Goal: Feedback & Contribution: Submit feedback/report problem

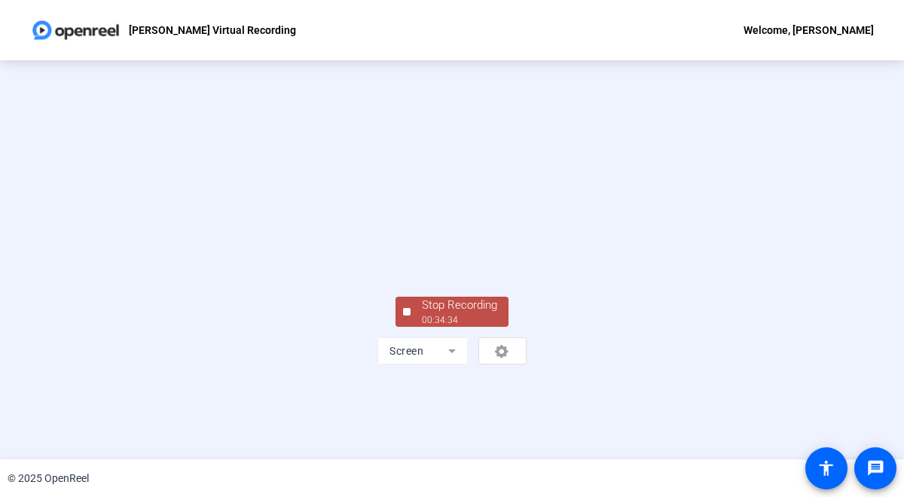
click at [480, 314] on div "Stop Recording" at bounding box center [459, 305] width 75 height 17
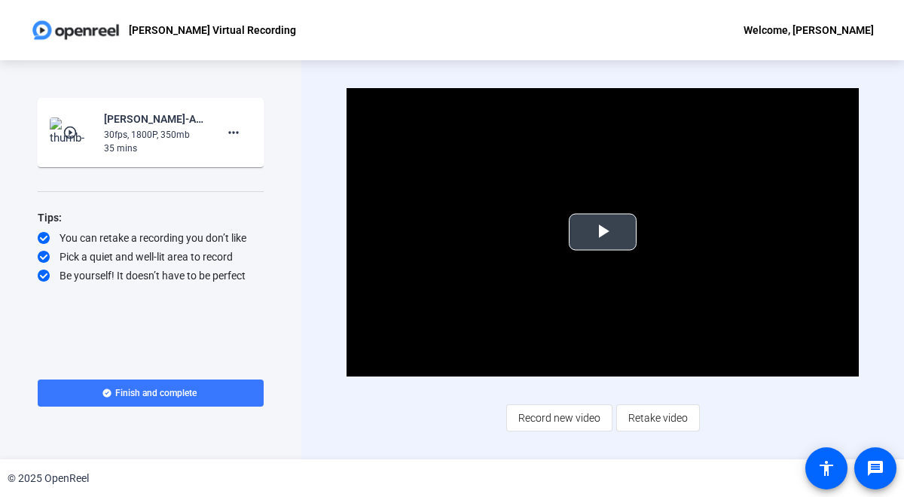
click at [603, 232] on span "Video Player" at bounding box center [603, 232] width 0 height 0
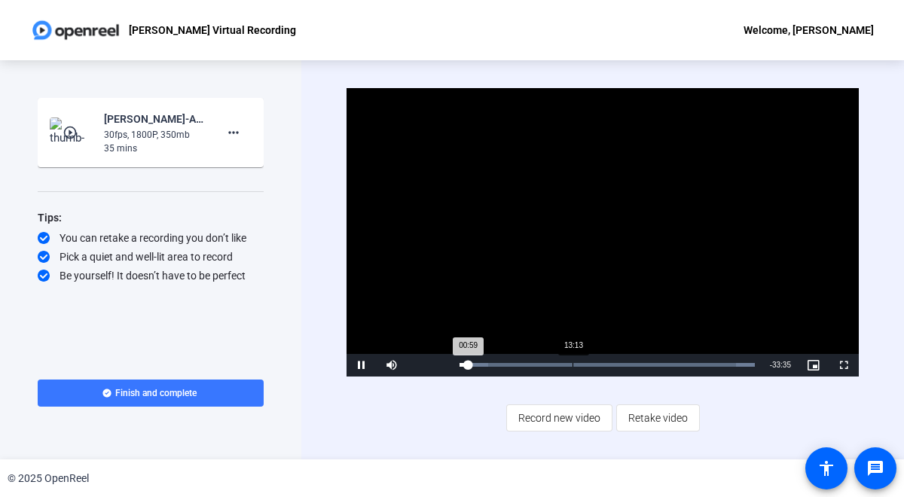
click at [573, 363] on div "Loaded : 100.00% 13:13 00:59" at bounding box center [607, 365] width 295 height 4
click at [551, 363] on div "Loaded : 100.00% 10:45 13:15" at bounding box center [607, 365] width 295 height 4
click at [530, 363] on div "Loaded : 100.00% 08:17 10:41" at bounding box center [607, 365] width 295 height 4
click at [512, 363] on div "06:05" at bounding box center [512, 365] width 1 height 4
click at [552, 361] on div "Loaded : 100.00% 10:56 06:09" at bounding box center [607, 365] width 310 height 23
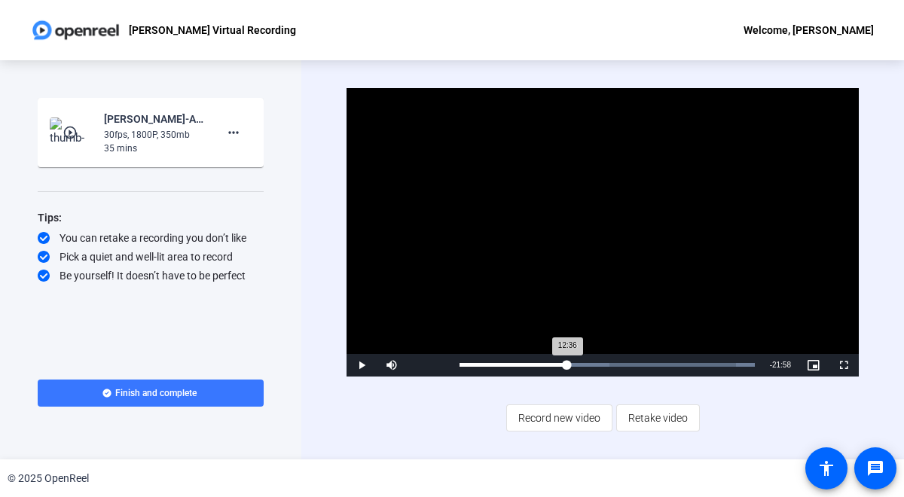
click at [567, 361] on div "Loaded : 100.00% 12:36 12:36" at bounding box center [607, 365] width 310 height 23
click at [585, 360] on div "Loaded : 100.00% 14:49 14:49" at bounding box center [607, 365] width 310 height 23
click at [601, 360] on div "Loaded : 100.00% 16:35 14:50" at bounding box center [607, 365] width 310 height 23
click at [613, 361] on div "Loaded : 100.00% 17:59 16:36" at bounding box center [607, 365] width 310 height 23
click at [623, 361] on div "Loaded : 100.00% 19:08 19:13" at bounding box center [607, 365] width 310 height 23
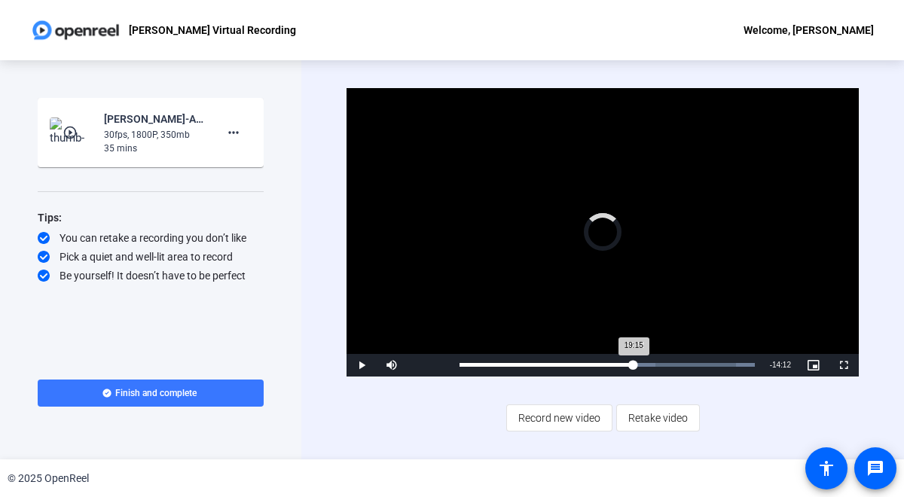
click at [634, 361] on div "Loaded : 100.00% 20:22 19:15" at bounding box center [607, 365] width 310 height 23
click at [652, 360] on div "Loaded : 100.00% 22:35 20:23" at bounding box center [607, 365] width 310 height 23
click at [640, 361] on div "Loaded : 100.00% 21:05 21:05" at bounding box center [607, 365] width 310 height 23
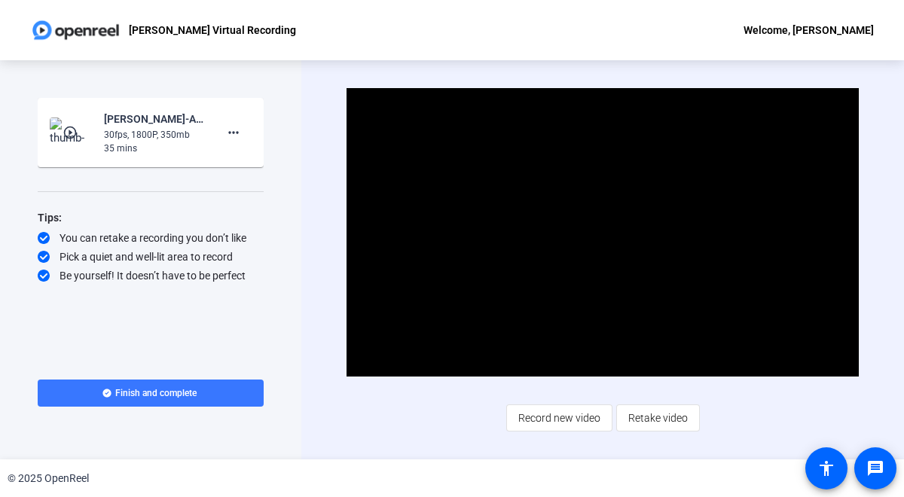
click at [262, 319] on div "Start Recording play_circle_outline [PERSON_NAME]-ANPL6325-[PERSON_NAME]-s Virt…" at bounding box center [151, 225] width 226 height 254
click at [235, 133] on mat-icon "more_horiz" at bounding box center [234, 133] width 18 height 18
click at [248, 197] on span "Add Notes" at bounding box center [258, 202] width 60 height 18
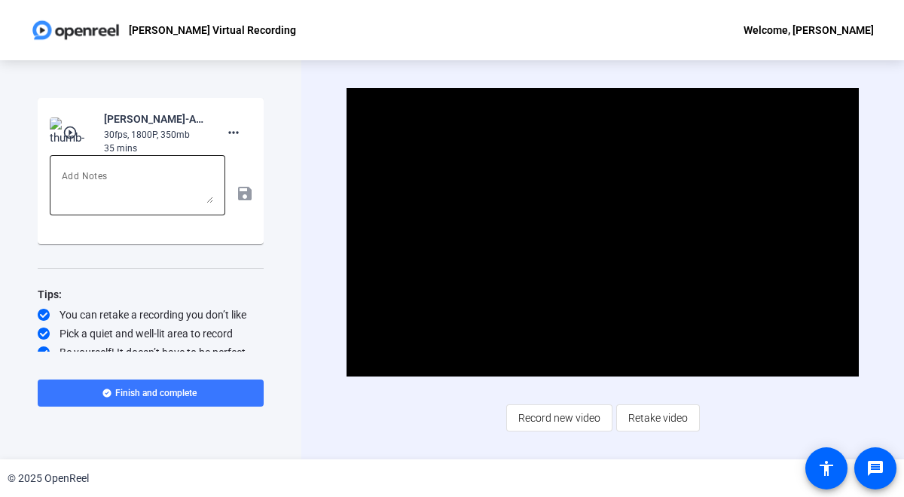
click at [157, 180] on textarea at bounding box center [137, 185] width 151 height 36
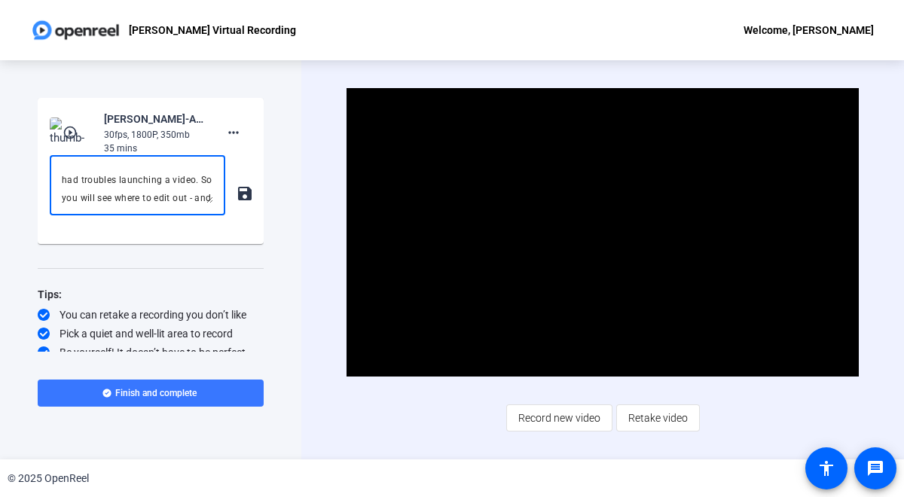
scroll to position [32, 0]
type textarea "Hello team. At time stamp 21:08 I had troubles launching a video. So you will s…"
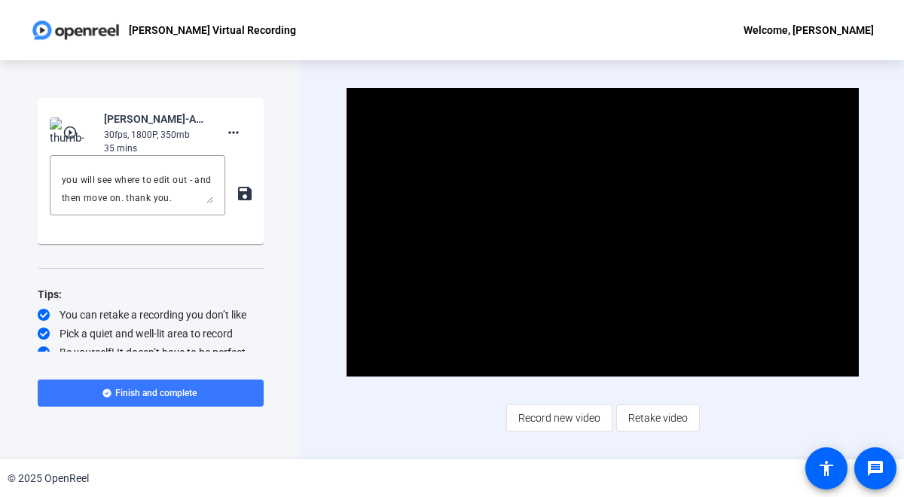
click at [204, 280] on div "Start Recording play_circle_outline [PERSON_NAME]-ANPL6325-[PERSON_NAME]-s Virt…" at bounding box center [151, 225] width 226 height 254
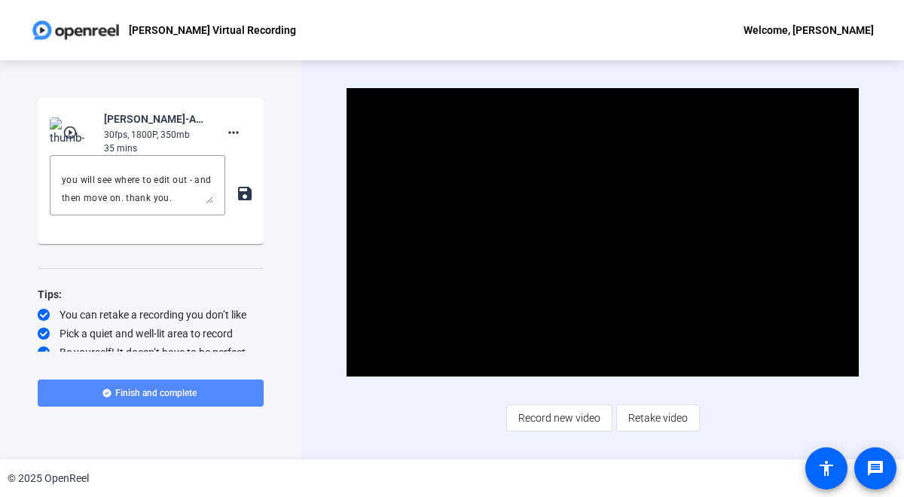
click at [206, 396] on span at bounding box center [151, 393] width 226 height 36
